Goal: Task Accomplishment & Management: Manage account settings

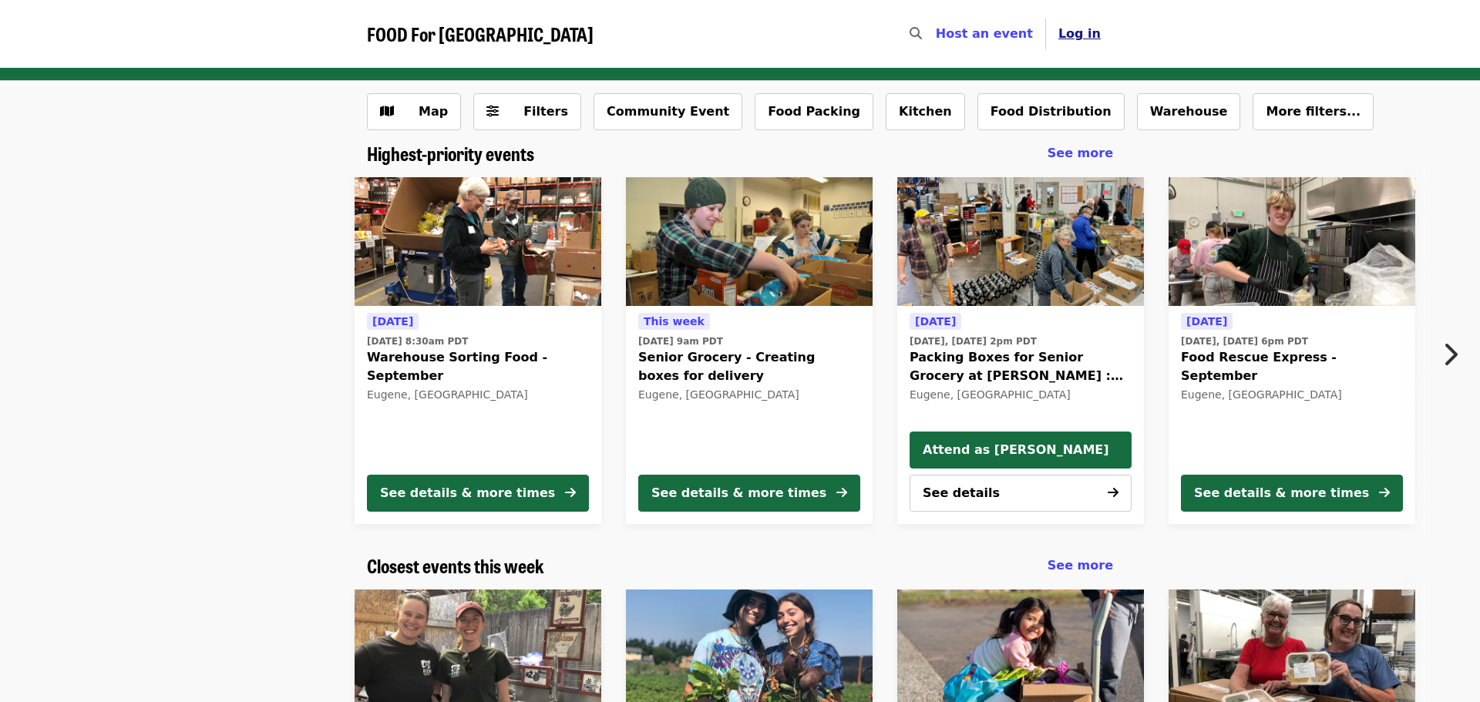
click at [1075, 35] on span "Log in" at bounding box center [1079, 33] width 42 height 15
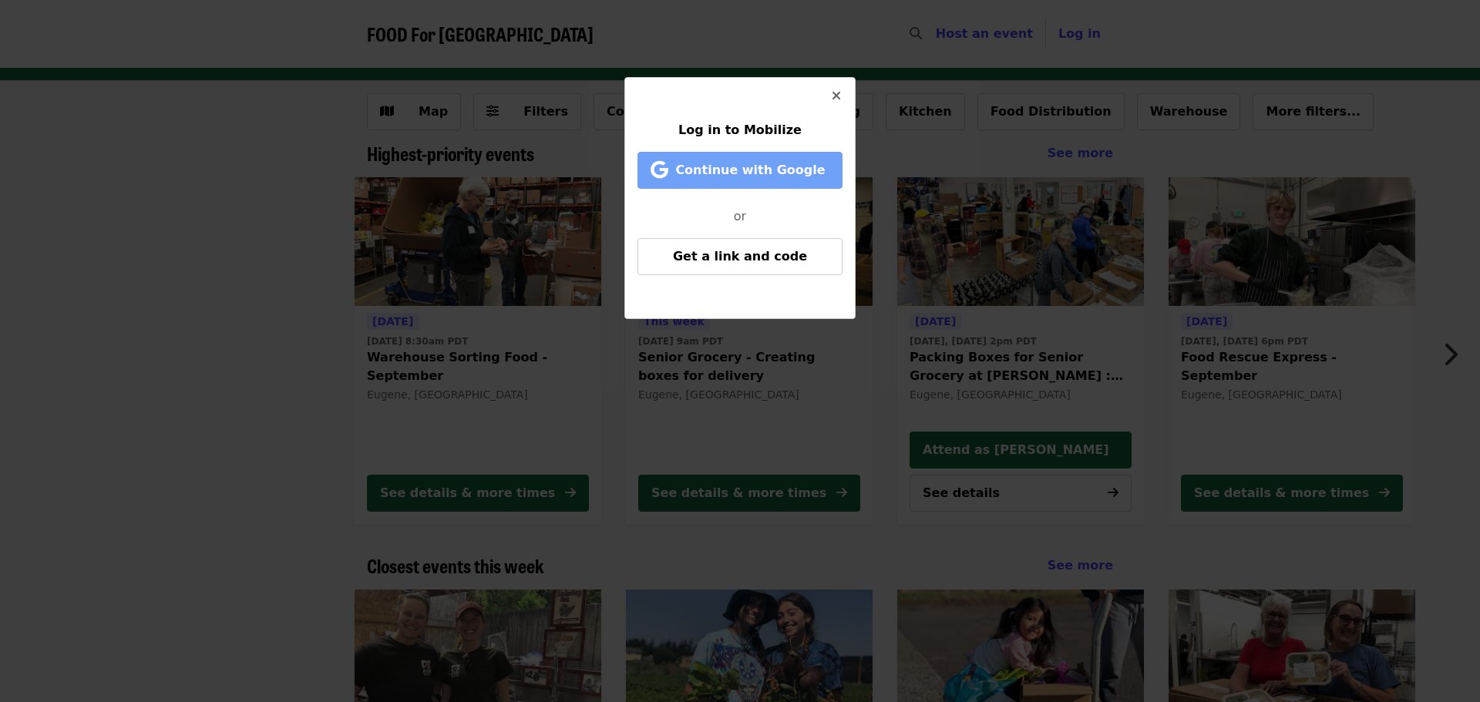
click at [716, 173] on span "Continue with Google" at bounding box center [750, 170] width 150 height 15
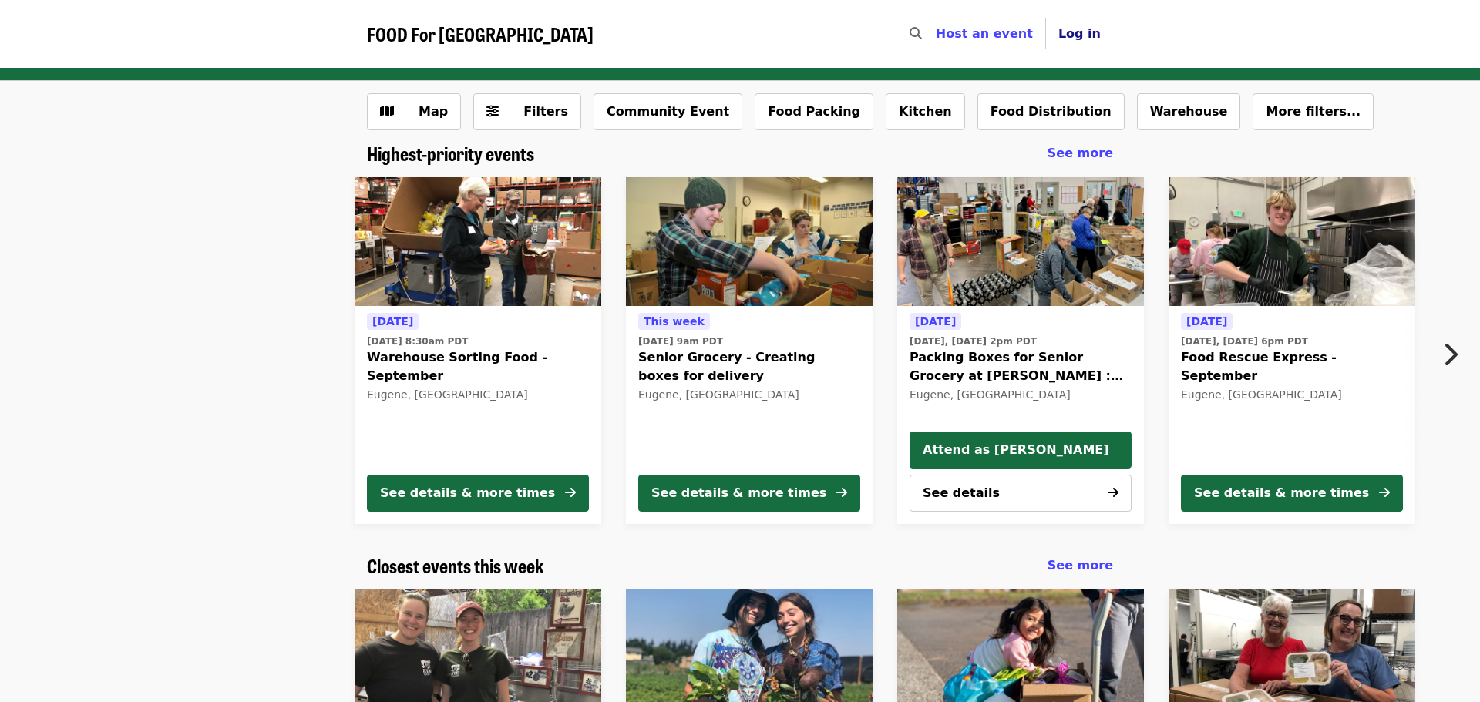
click at [1098, 33] on span "Log in" at bounding box center [1079, 33] width 42 height 15
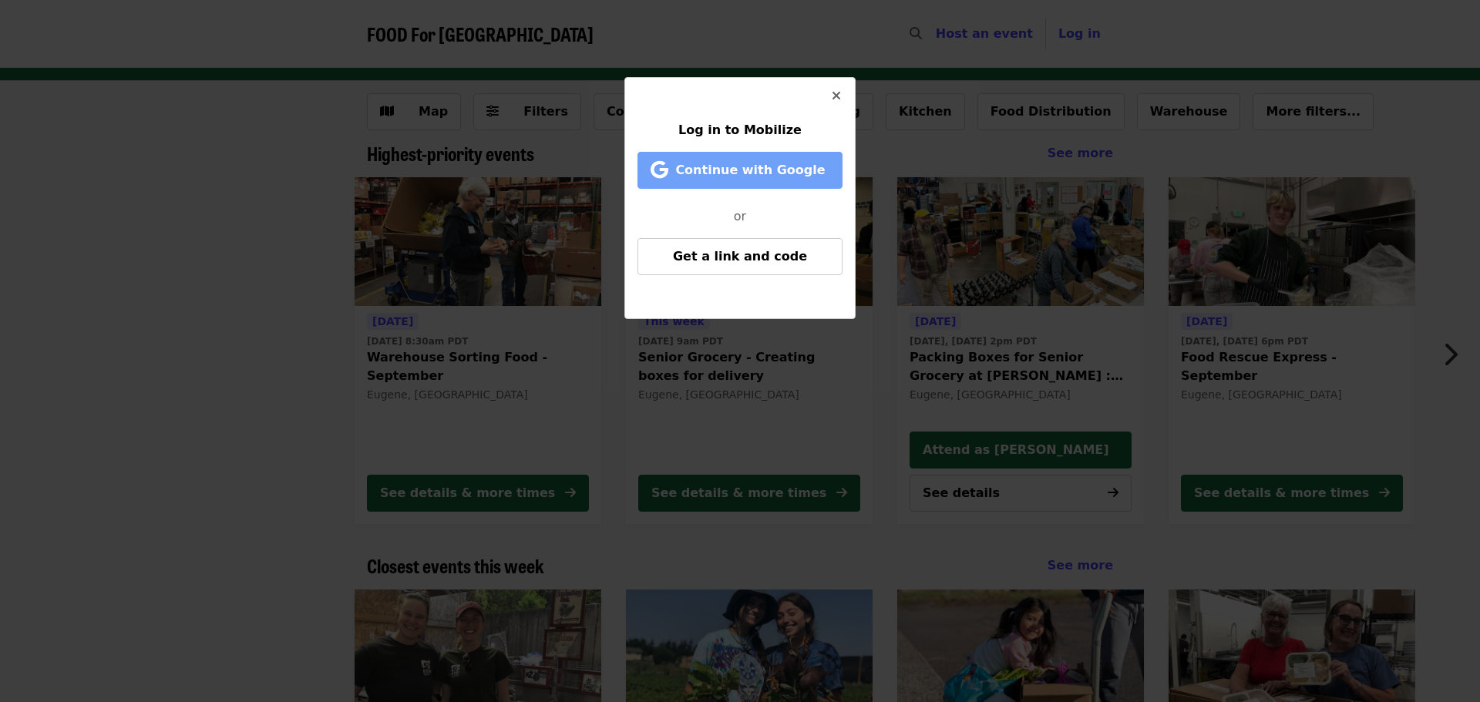
click at [712, 169] on span "Continue with Google" at bounding box center [750, 170] width 150 height 15
